Goal: Download file/media

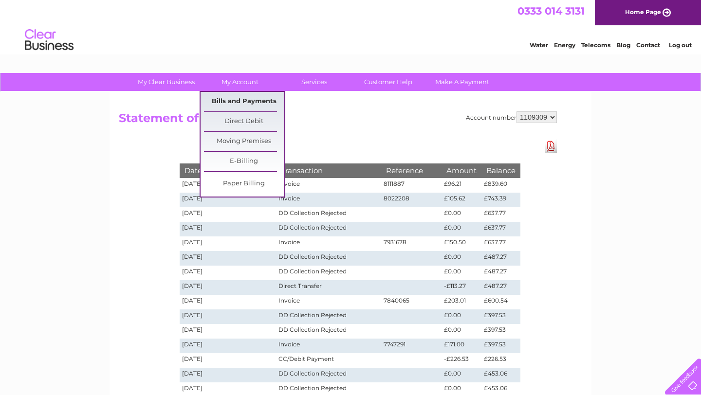
click at [241, 98] on link "Bills and Payments" at bounding box center [244, 101] width 80 height 19
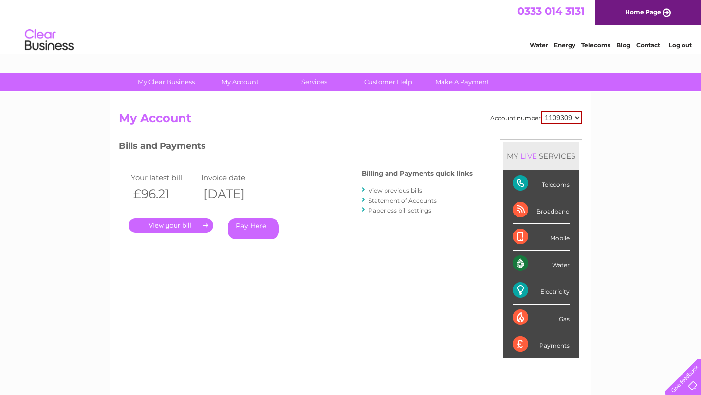
click at [399, 192] on link "View previous bills" at bounding box center [395, 190] width 54 height 7
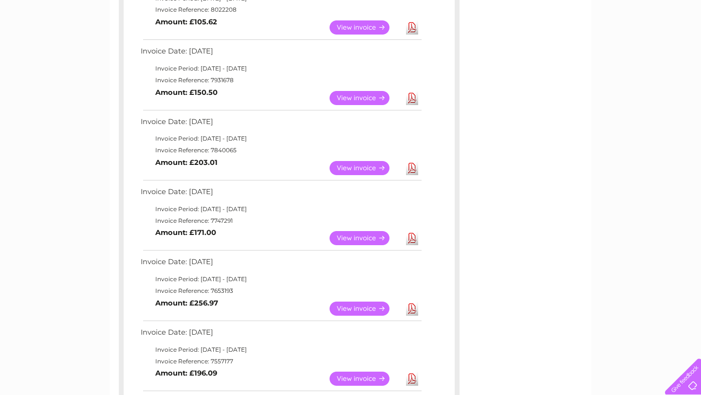
scroll to position [273, 0]
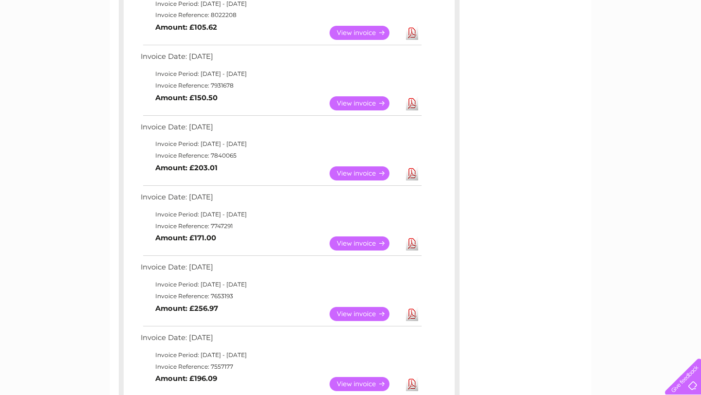
click at [411, 103] on link "Download" at bounding box center [412, 103] width 12 height 14
